Goal: Find specific page/section: Find specific page/section

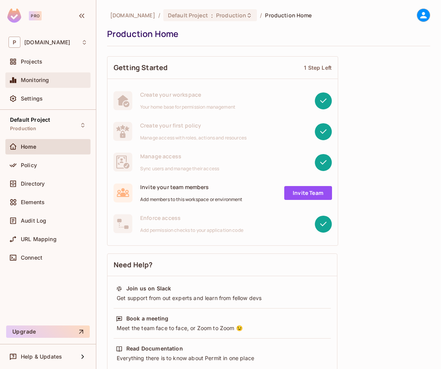
click at [49, 82] on span "Monitoring" at bounding box center [35, 80] width 29 height 6
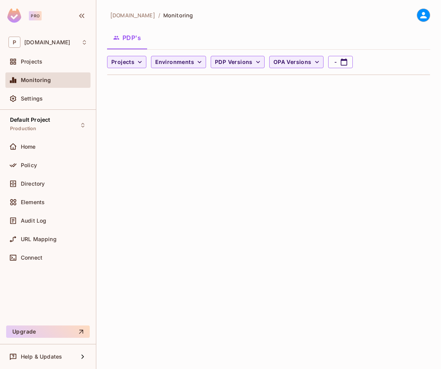
click at [138, 125] on div "[DOMAIN_NAME] / Monitoring PDP's Projects Environments PDP Versions OPA Version…" at bounding box center [268, 184] width 345 height 369
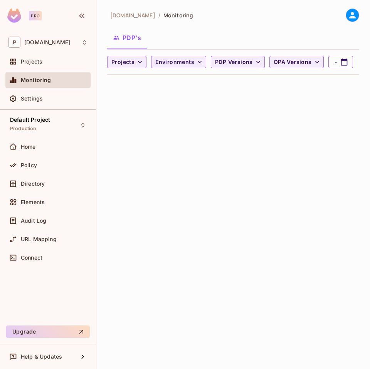
drag, startPoint x: 369, startPoint y: 161, endPoint x: 335, endPoint y: 164, distance: 34.9
click at [335, 164] on div "[DOMAIN_NAME] / Monitoring PDP's Projects Environments PDP Versions OPA Version…" at bounding box center [232, 184] width 273 height 369
click at [369, 145] on div "[DOMAIN_NAME] / Monitoring PDP's Projects Environments PDP Versions OPA Version…" at bounding box center [232, 184] width 273 height 369
click at [369, 143] on div "[DOMAIN_NAME] / Monitoring PDP's Projects Environments PDP Versions OPA Version…" at bounding box center [232, 184] width 273 height 369
click at [367, 143] on div "[DOMAIN_NAME] / Monitoring PDP's Projects Environments PDP Versions OPA Version…" at bounding box center [232, 184] width 273 height 369
